Goal: Navigation & Orientation: Find specific page/section

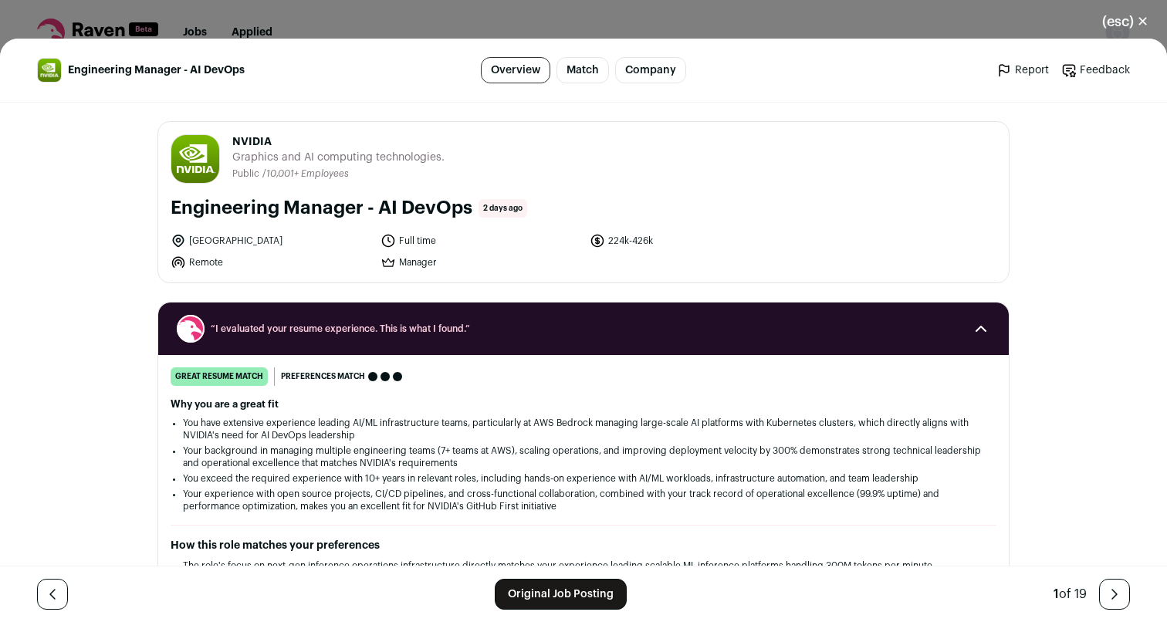
click at [1125, 21] on button "(esc) ✕" at bounding box center [1125, 22] width 83 height 34
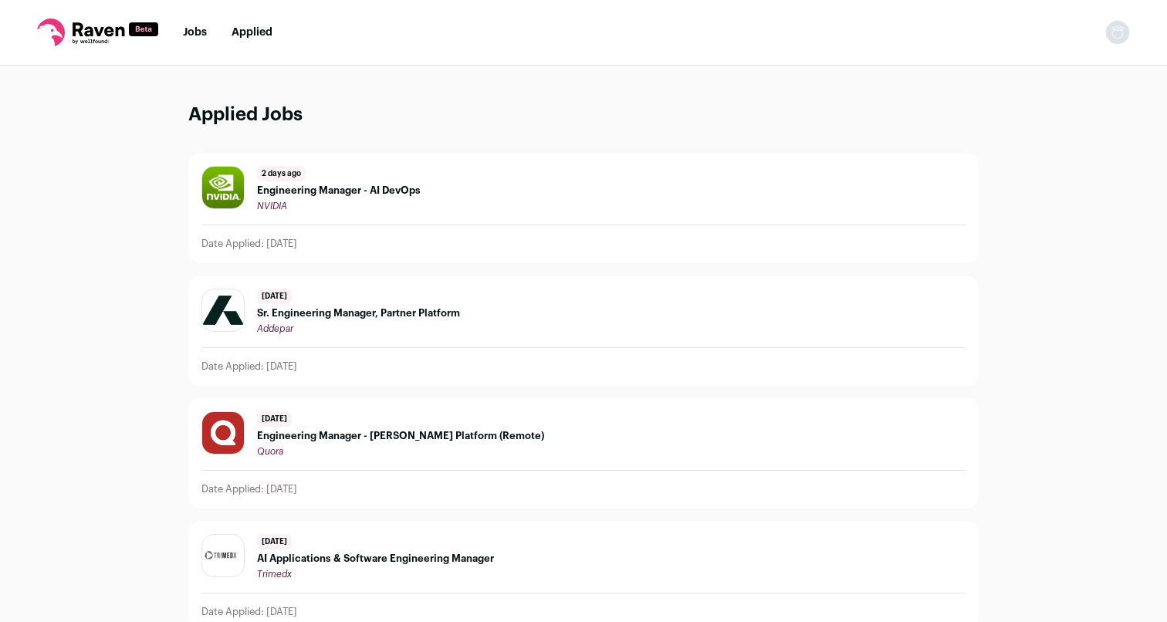
click at [96, 37] on icon at bounding box center [97, 33] width 121 height 28
click at [195, 37] on link "Jobs" at bounding box center [195, 32] width 24 height 11
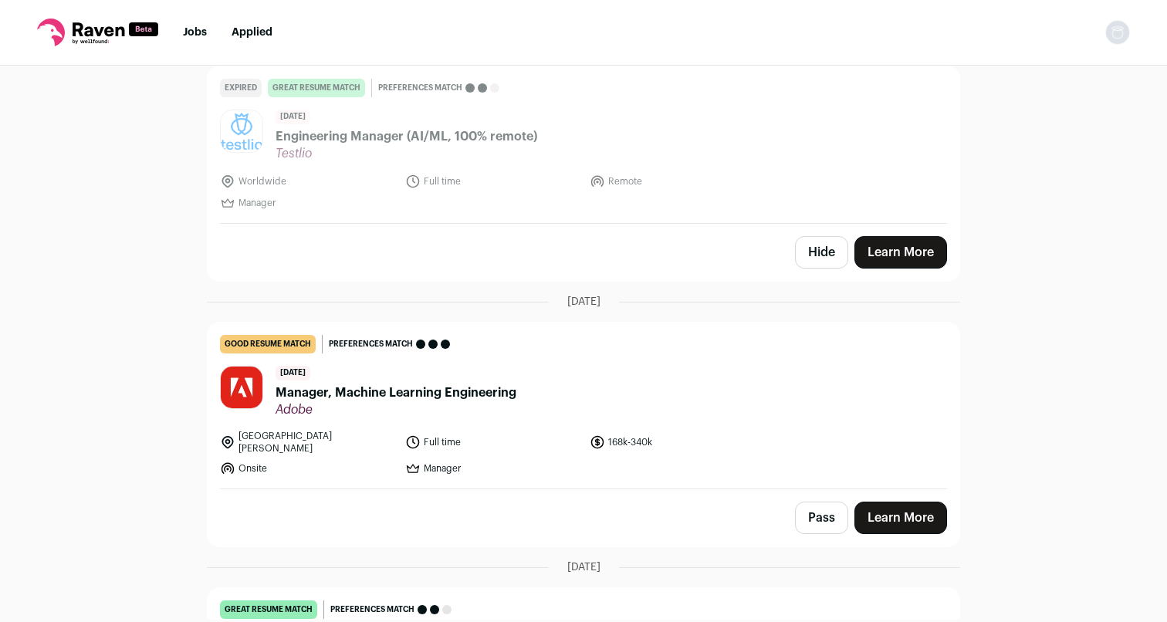
scroll to position [19084, 0]
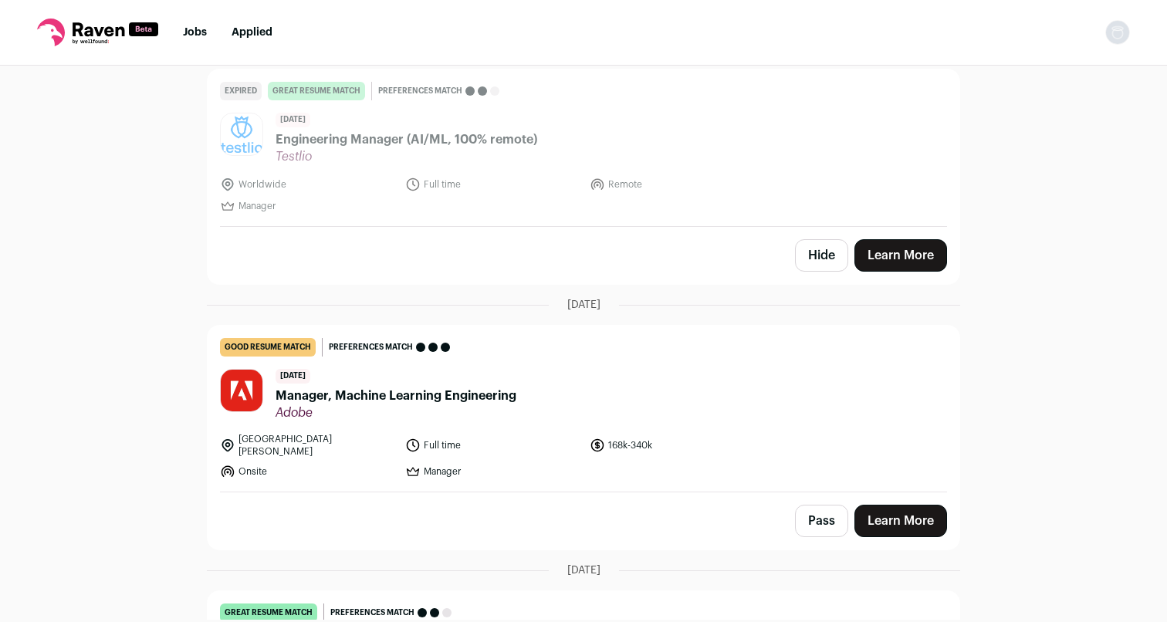
click at [90, 28] on icon at bounding box center [99, 29] width 52 height 14
click at [86, 39] on icon at bounding box center [97, 33] width 121 height 28
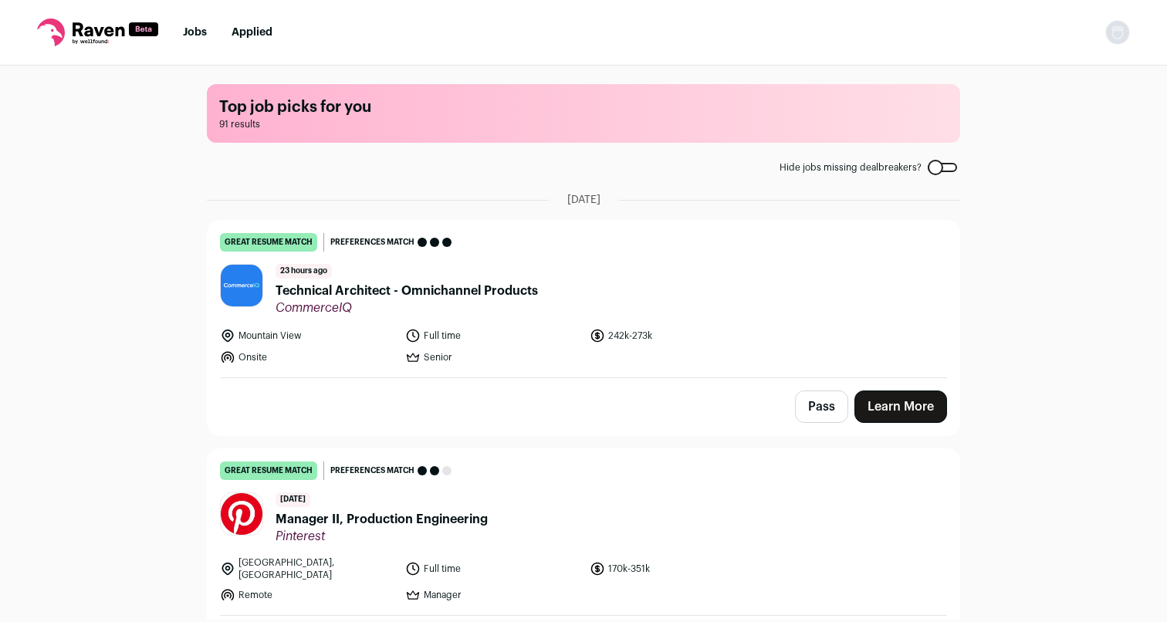
scroll to position [4279, 0]
